Goal: Task Accomplishment & Management: Use online tool/utility

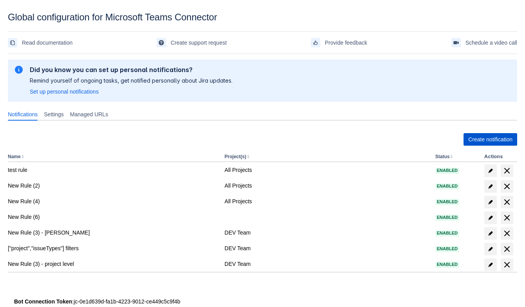
click at [494, 137] on span "Create notification" at bounding box center [490, 139] width 44 height 13
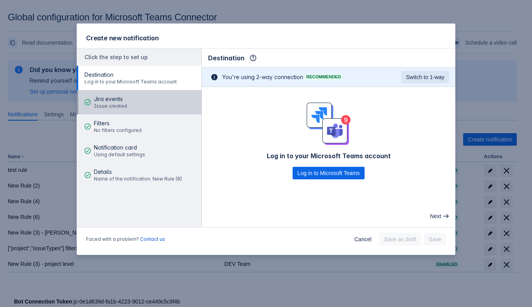
click at [121, 102] on span "Jira events" at bounding box center [110, 99] width 33 height 8
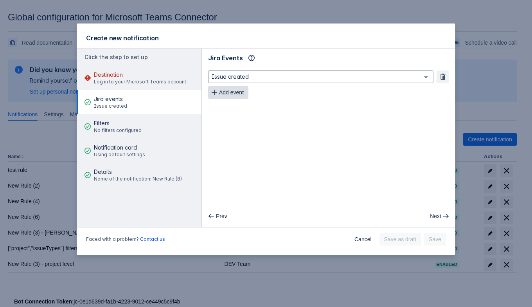
click at [238, 90] on span "Add event" at bounding box center [231, 92] width 25 height 13
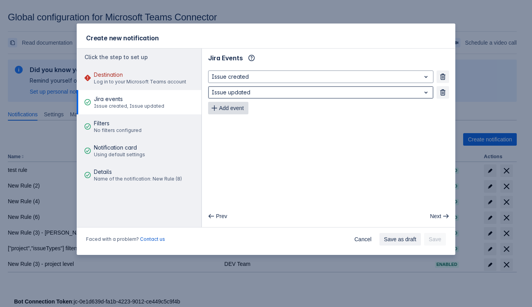
click at [238, 90] on div at bounding box center [315, 92] width 206 height 9
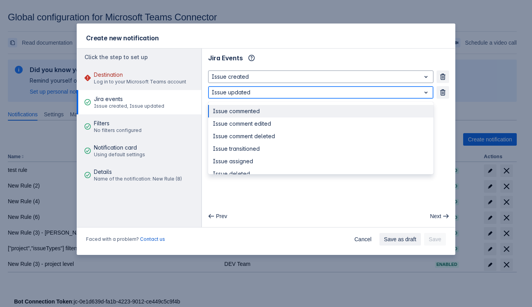
click at [238, 90] on div at bounding box center [315, 92] width 206 height 9
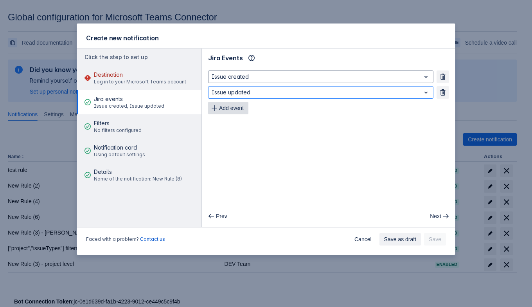
click at [231, 106] on span "Add event" at bounding box center [231, 108] width 25 height 13
click at [231, 125] on span "Add event" at bounding box center [231, 123] width 25 height 13
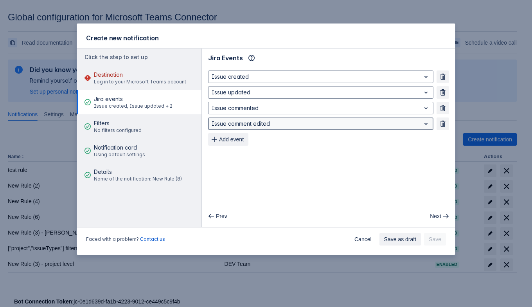
click at [236, 129] on div "Issue comment edited" at bounding box center [320, 123] width 225 height 13
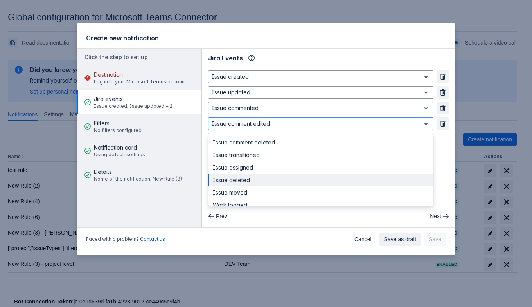
click at [440, 165] on main "Jira Events Info Issue created Remove Issue updated Remove Issue commented Remo…" at bounding box center [329, 138] width 254 height 179
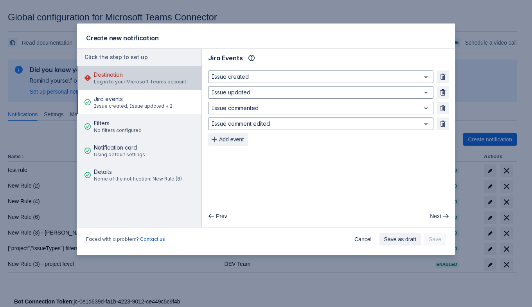
click at [178, 85] on div "Destination Log in to your Microsoft Teams account" at bounding box center [140, 77] width 92 height 23
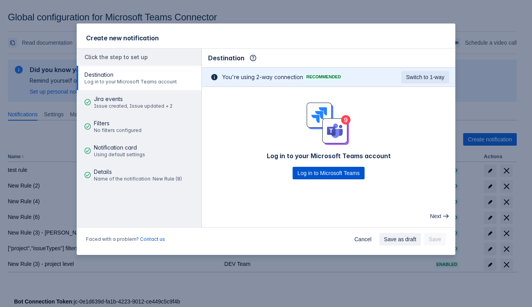
click at [309, 174] on span "Log in to Microsoft Teams" at bounding box center [329, 173] width 62 height 13
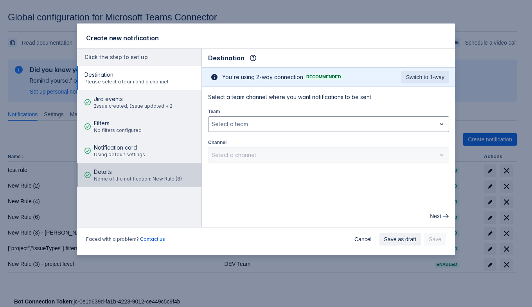
click at [158, 180] on span "Name of the notification: New Rule (8)" at bounding box center [138, 179] width 88 height 6
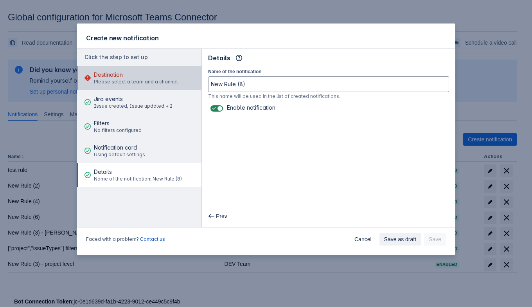
click at [150, 87] on div "Destination Please select a team and a channel" at bounding box center [136, 77] width 84 height 23
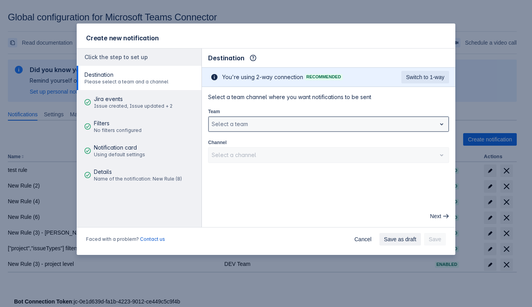
click at [251, 129] on div "Select a team" at bounding box center [323, 124] width 228 height 13
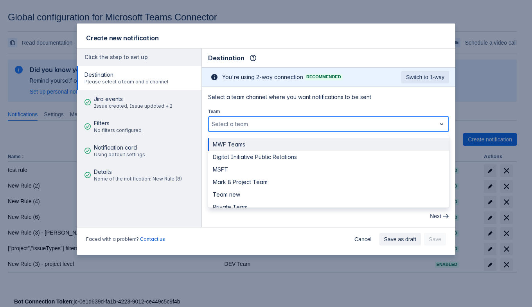
click at [249, 147] on div "MWF Teams" at bounding box center [328, 144] width 241 height 13
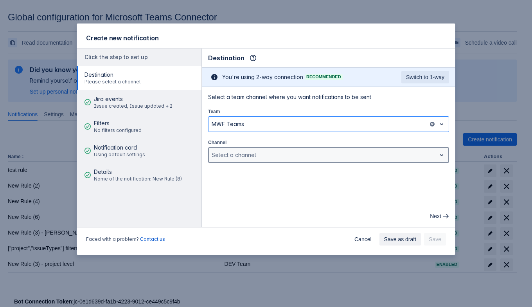
click at [256, 156] on div at bounding box center [323, 154] width 222 height 9
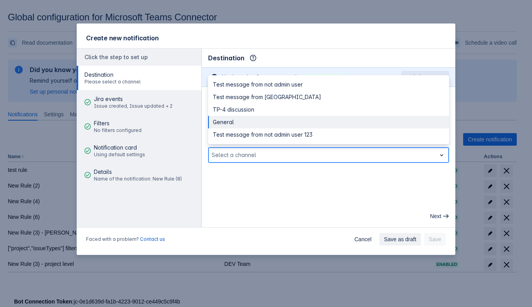
click at [245, 124] on div "General" at bounding box center [328, 122] width 241 height 13
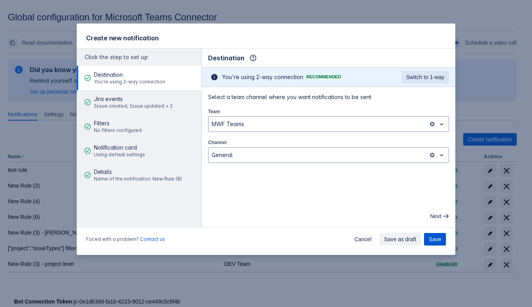
click at [438, 240] on span "Save" at bounding box center [435, 239] width 13 height 13
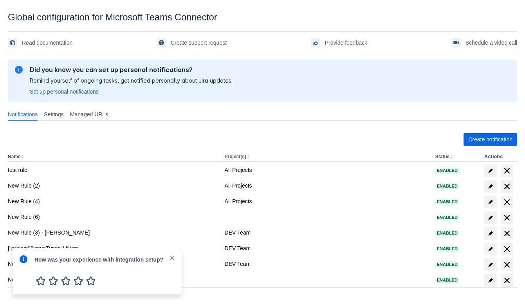
click at [170, 260] on span "close" at bounding box center [172, 258] width 6 height 6
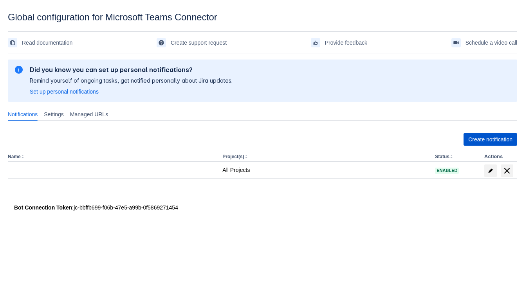
click at [474, 133] on span "Create notification" at bounding box center [490, 139] width 44 height 13
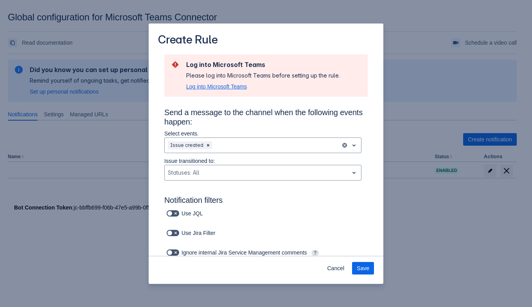
click at [202, 86] on span "Log into Microsoft Teams" at bounding box center [216, 87] width 61 height 8
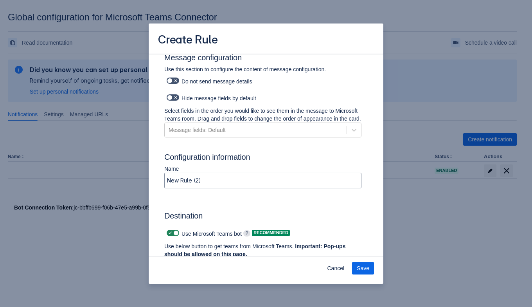
scroll to position [490, 0]
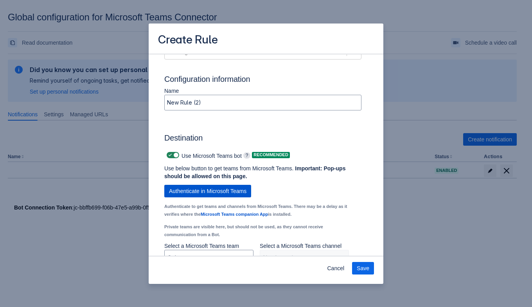
click at [164, 193] on button "Authenticate in Microsoft Teams" at bounding box center [207, 191] width 87 height 13
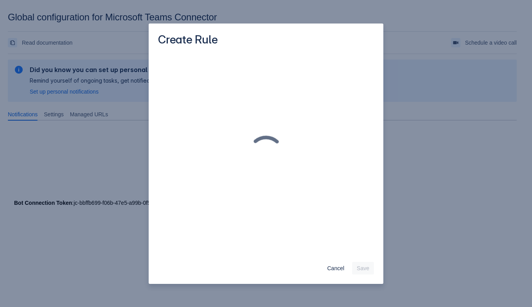
scroll to position [0, 0]
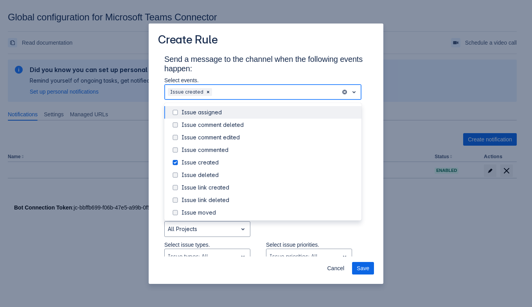
click at [239, 92] on div "Scrollable content" at bounding box center [276, 91] width 124 height 9
click at [227, 111] on div "Issue assigned" at bounding box center [269, 112] width 175 height 8
click at [273, 91] on div "Scrollable content" at bounding box center [300, 91] width 75 height 9
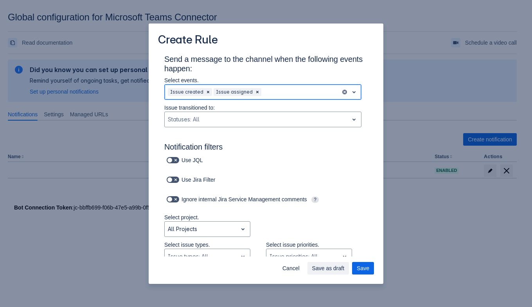
click at [270, 94] on div "Scrollable content" at bounding box center [300, 91] width 75 height 9
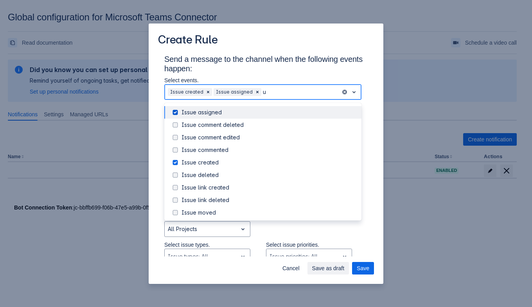
type input "up"
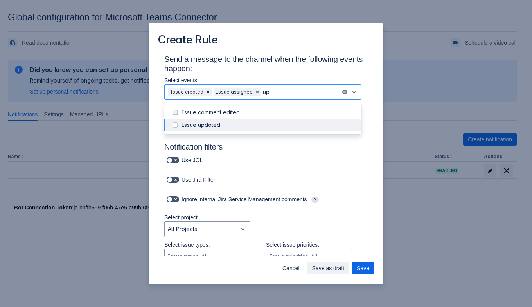
click at [252, 124] on div "Issue updated" at bounding box center [269, 125] width 175 height 8
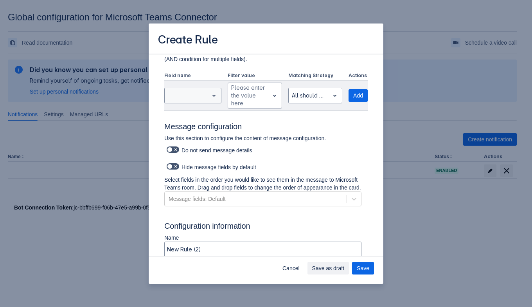
scroll to position [558, 0]
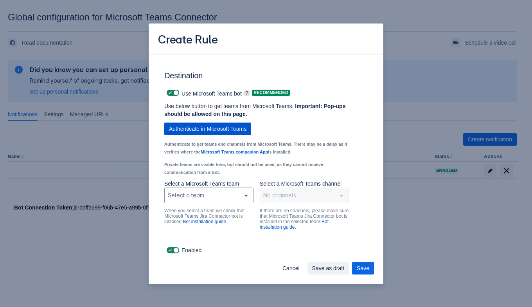
click at [200, 131] on span "Authenticate in Microsoft Teams" at bounding box center [208, 129] width 78 height 13
click at [204, 195] on div "Scrollable content" at bounding box center [203, 195] width 70 height 9
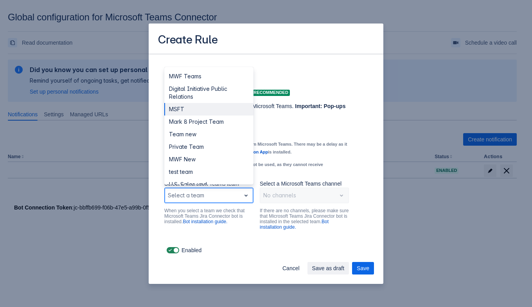
click at [211, 109] on div "MSFT" at bounding box center [208, 109] width 89 height 13
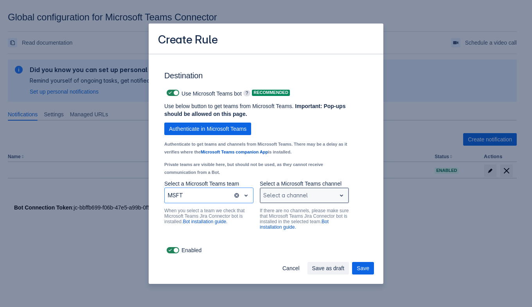
click at [315, 200] on div "Select a channel" at bounding box center [298, 195] width 76 height 13
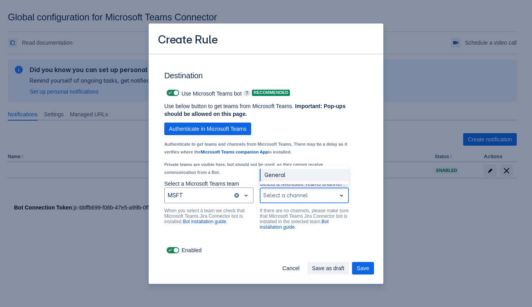
click at [301, 175] on div "General" at bounding box center [304, 175] width 89 height 13
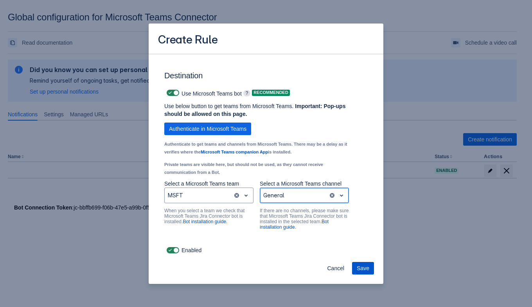
click at [358, 266] on span "Save" at bounding box center [363, 268] width 13 height 13
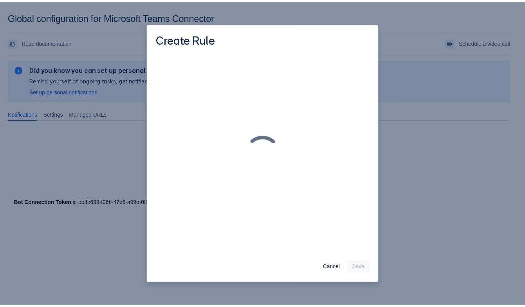
scroll to position [0, 0]
